Goal: Obtain resource: Obtain resource

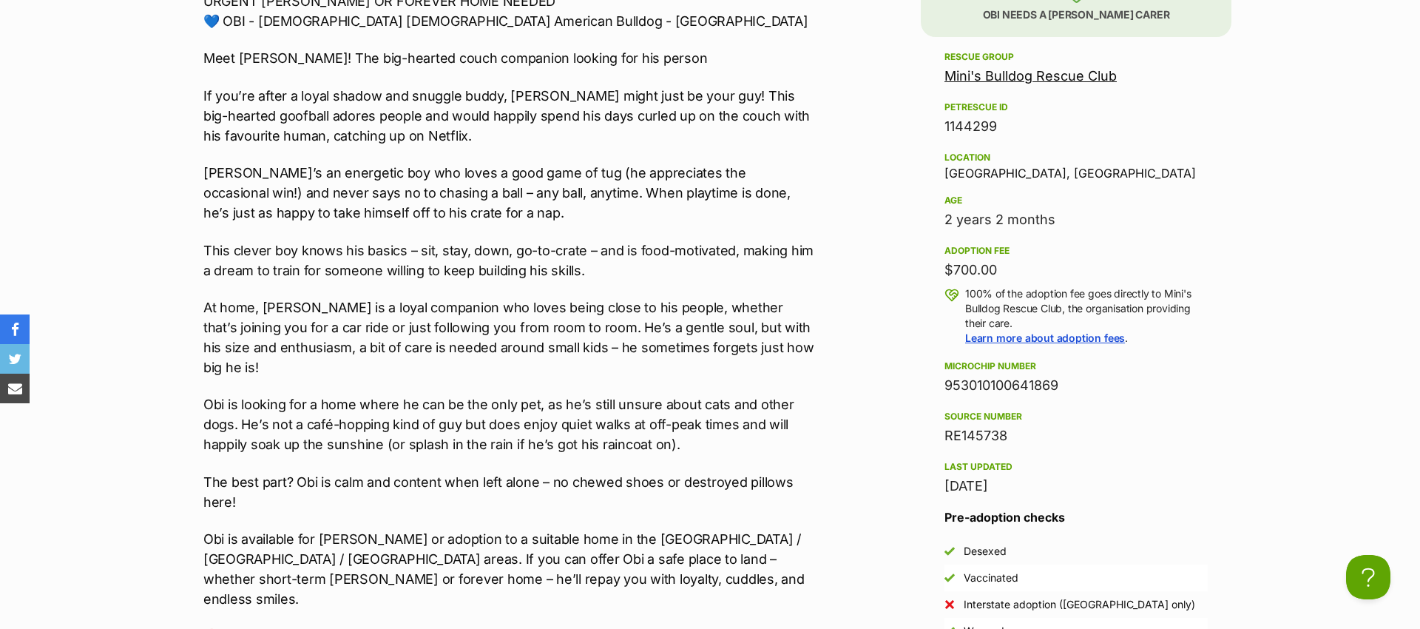
scroll to position [1417, 0]
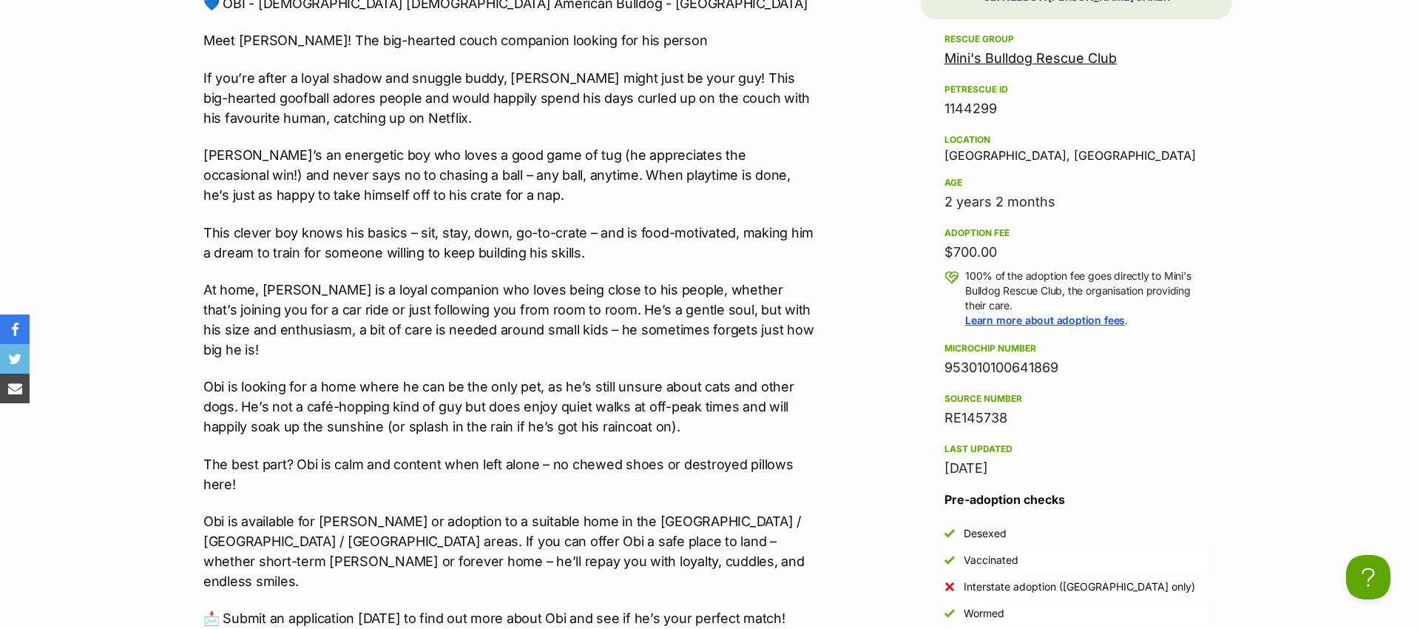
click at [1011, 365] on div "953010100641869" at bounding box center [1076, 367] width 263 height 21
copy div "953010100641869"
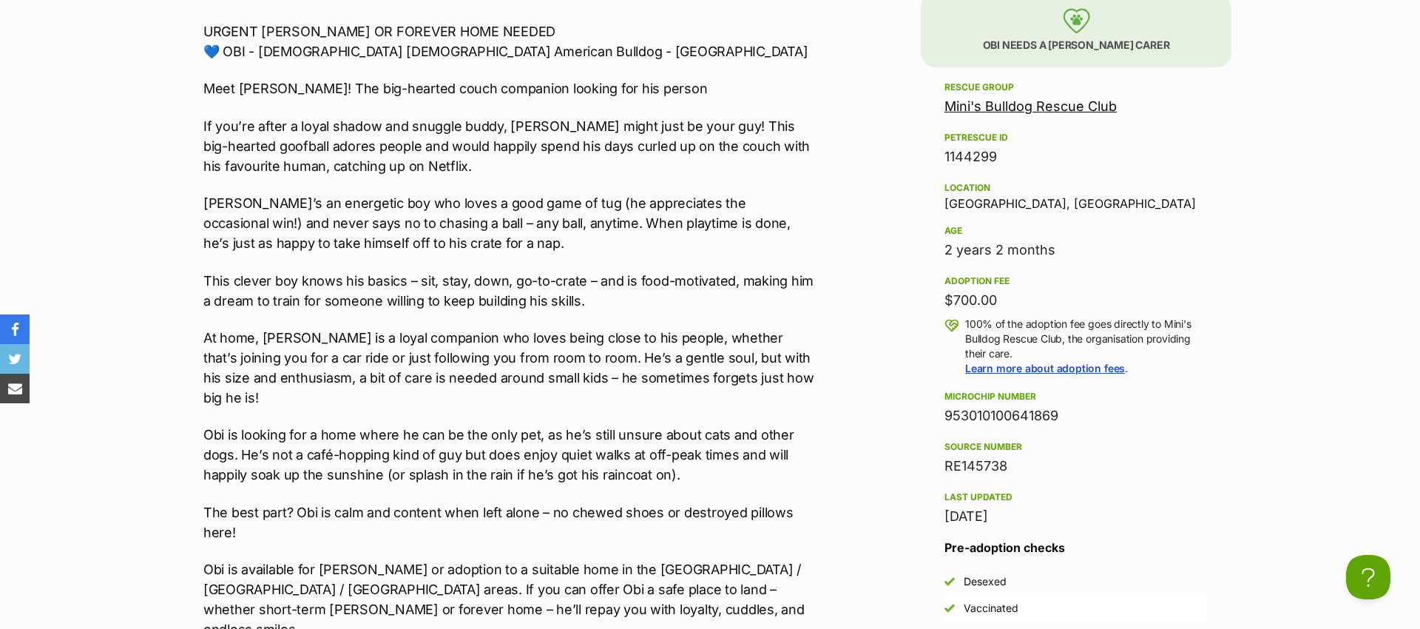
scroll to position [1365, 0]
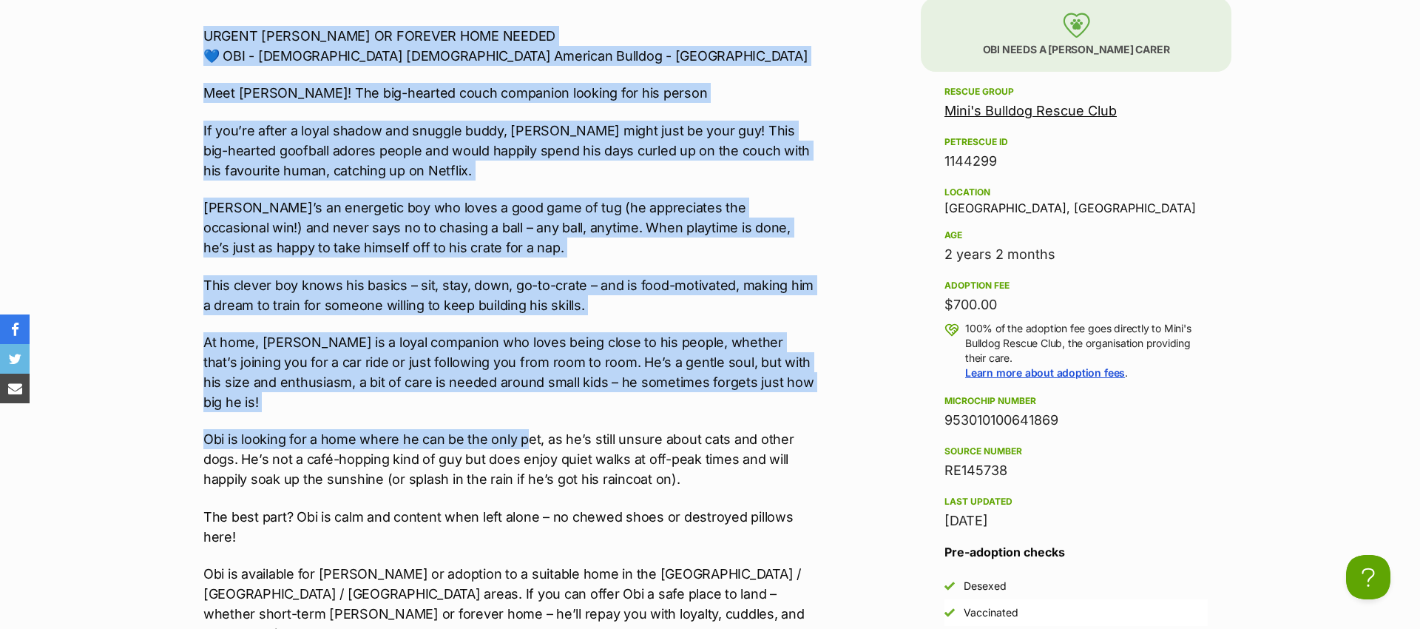
drag, startPoint x: 203, startPoint y: 36, endPoint x: 520, endPoint y: 419, distance: 496.5
click at [522, 416] on div "URGENT [PERSON_NAME] OR FOREVER HOME NEEDED 💙 OBI - [DEMOGRAPHIC_DATA] [DEMOGRA…" at bounding box center [508, 353] width 611 height 655
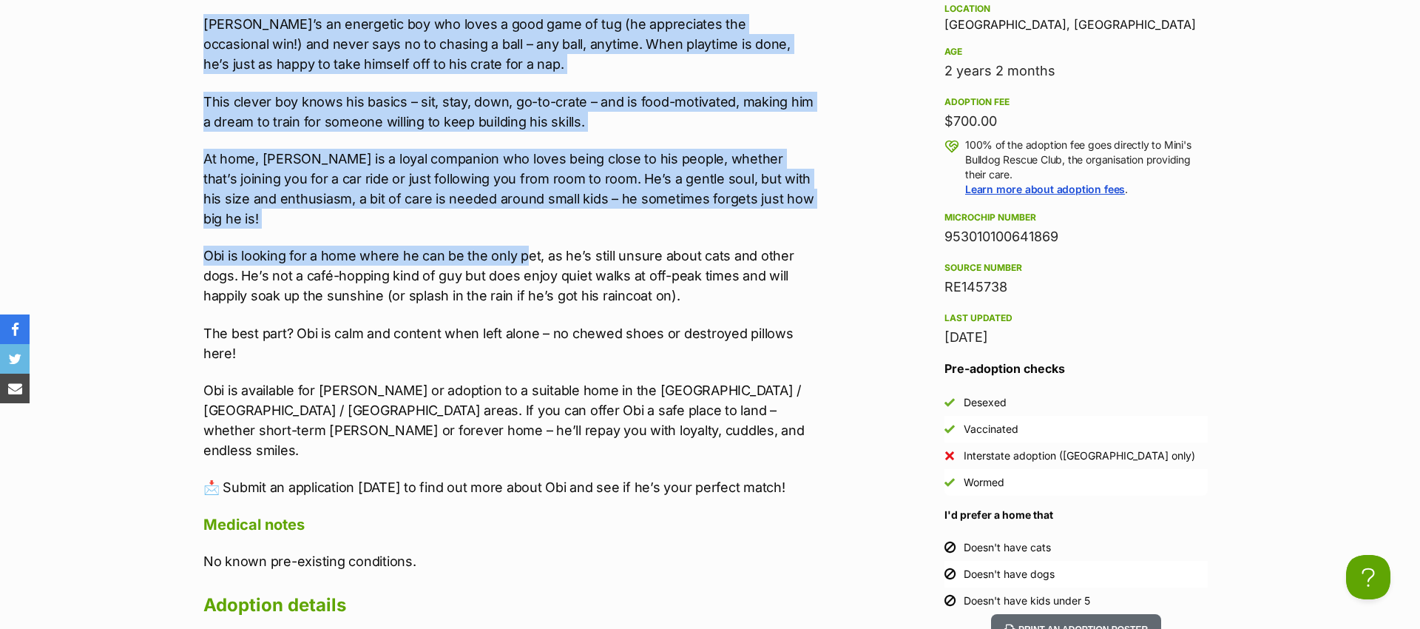
scroll to position [1622, 0]
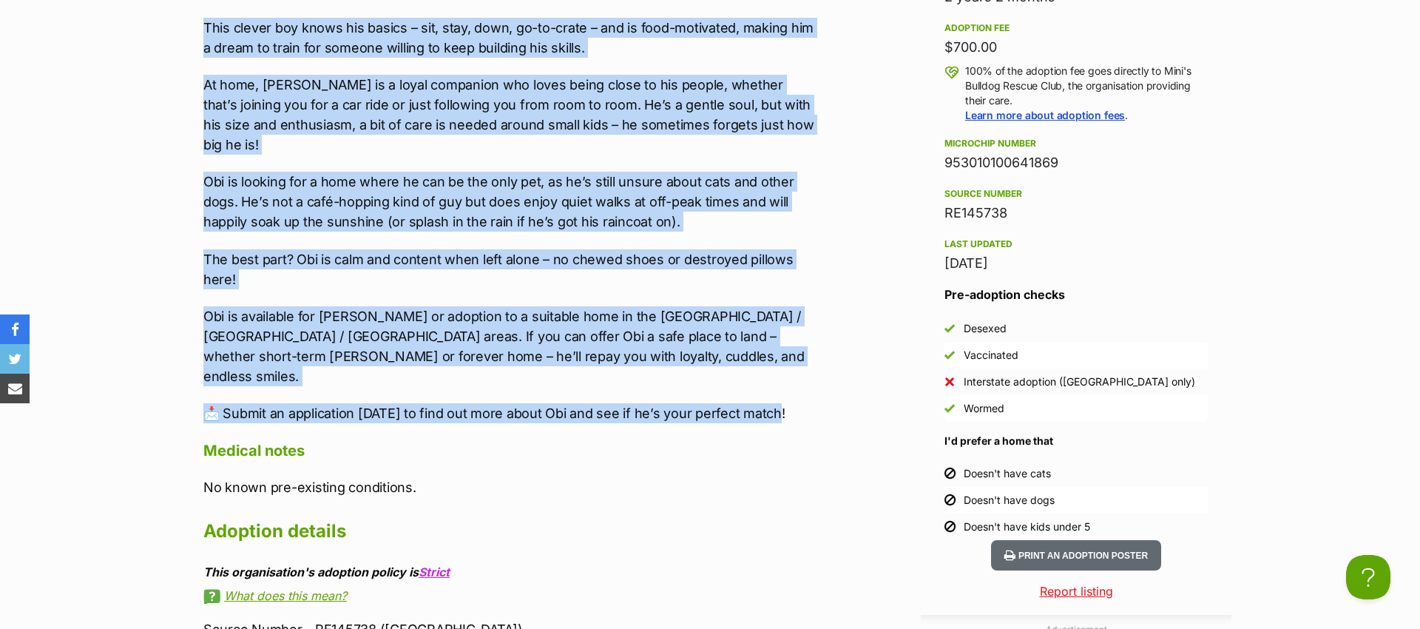
click at [772, 403] on p "📩 Submit an application [DATE] to find out more about Obi and see if he’s your …" at bounding box center [508, 413] width 611 height 20
copy div "LOREMI DOLORS AM CONSECT ADIP ELITSE 💙 DOE - 9 temp inc utla Etdolore Magnaal -…"
